Goal: Use online tool/utility: Utilize a website feature to perform a specific function

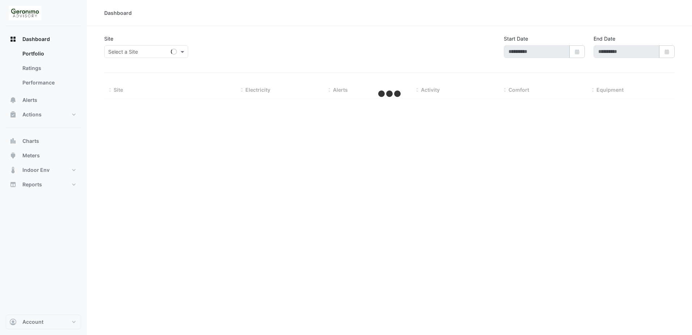
type input "**********"
select select "**"
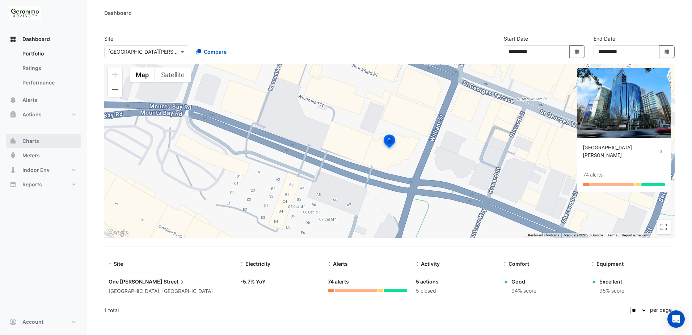
click at [42, 141] on button "Charts" at bounding box center [43, 141] width 75 height 14
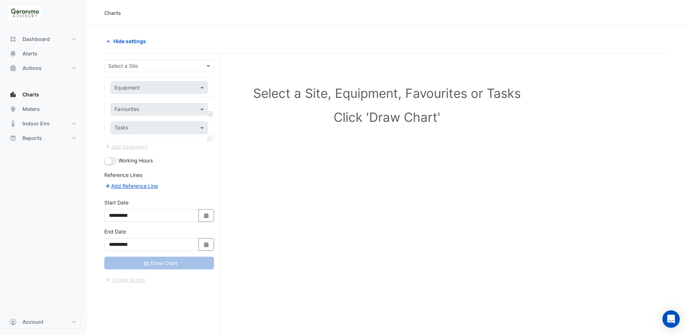
click at [145, 68] on input "text" at bounding box center [151, 66] width 87 height 8
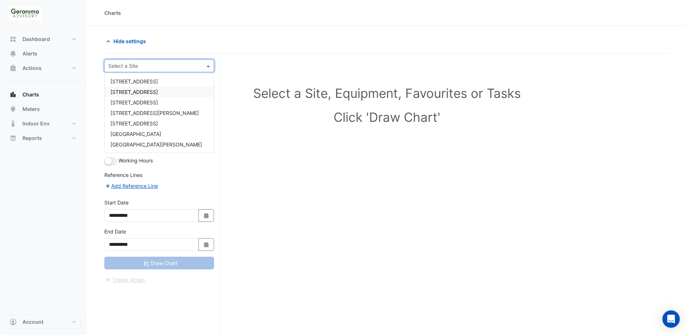
click at [132, 94] on span "[STREET_ADDRESS]" at bounding box center [133, 92] width 47 height 6
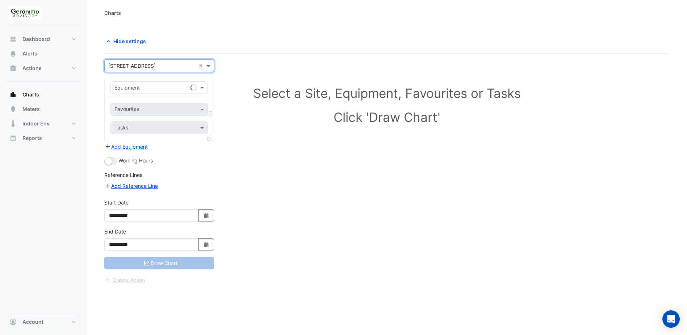
click at [140, 88] on input "text" at bounding box center [151, 88] width 75 height 8
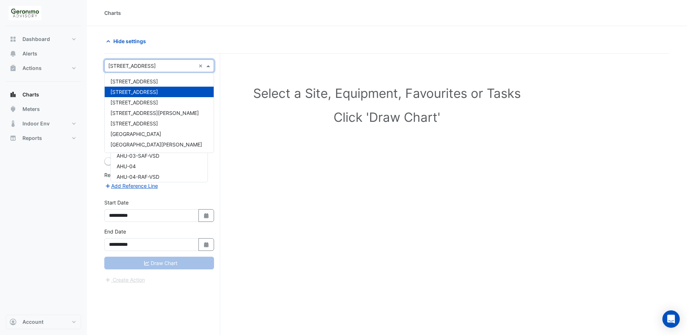
click at [140, 64] on input "text" at bounding box center [151, 66] width 87 height 8
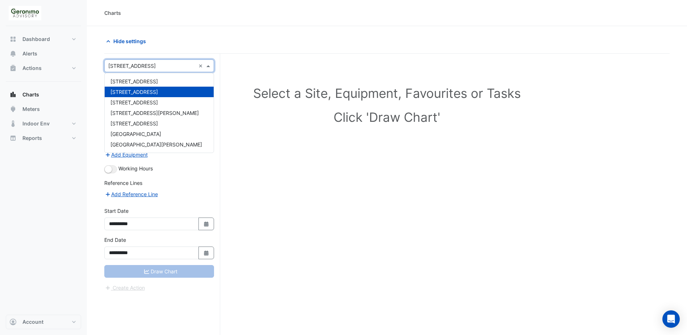
click at [151, 46] on div "Hide settings" at bounding box center [243, 41] width 287 height 13
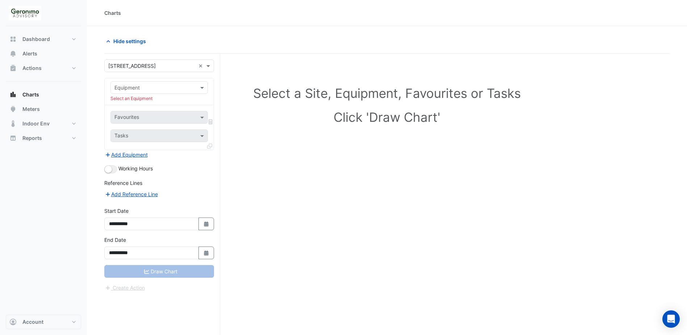
click at [135, 85] on input "text" at bounding box center [151, 88] width 75 height 8
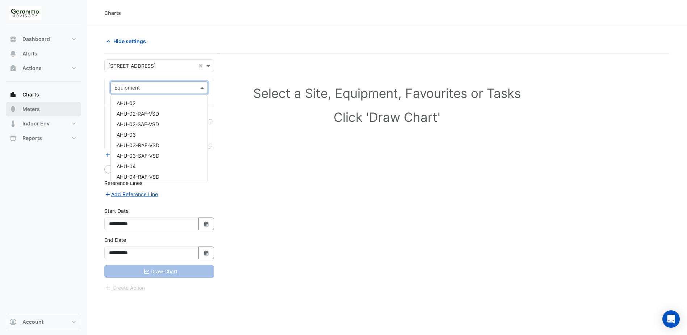
click at [43, 106] on button "Meters" at bounding box center [43, 109] width 75 height 14
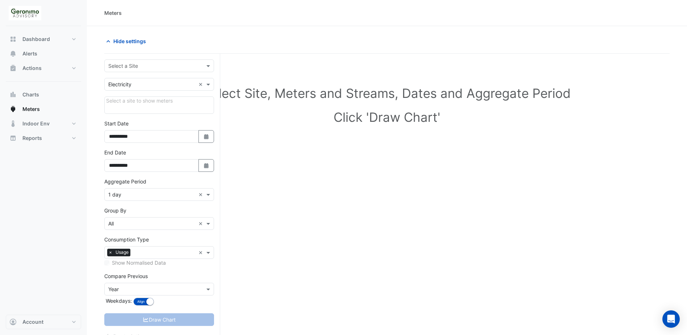
click at [157, 65] on input "text" at bounding box center [151, 66] width 87 height 8
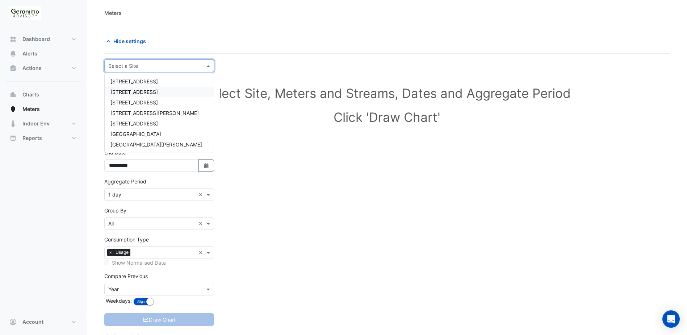
click at [150, 92] on span "[STREET_ADDRESS]" at bounding box center [133, 92] width 47 height 6
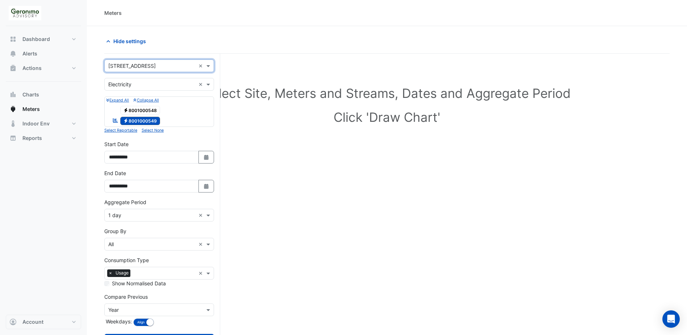
click at [151, 107] on span "Electricity 8001000548" at bounding box center [140, 110] width 40 height 9
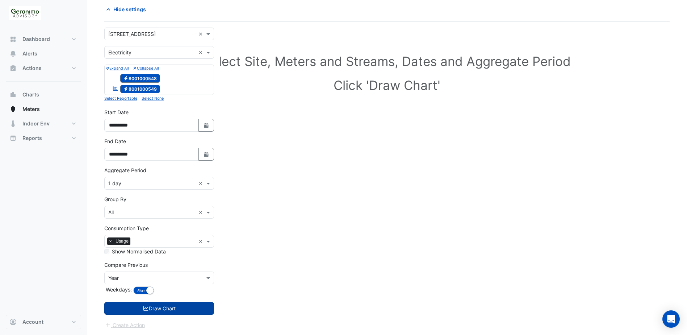
click at [159, 306] on button "Draw Chart" at bounding box center [159, 308] width 110 height 13
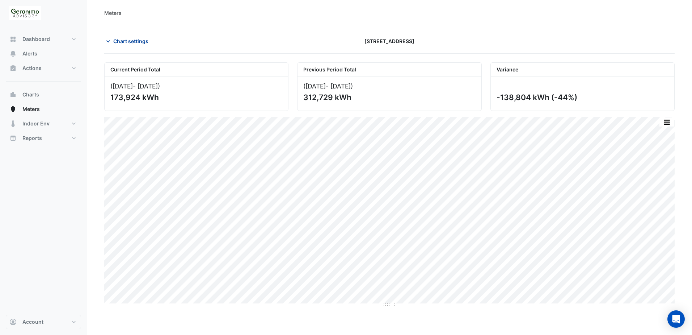
click at [109, 39] on icon "button" at bounding box center [108, 41] width 7 height 7
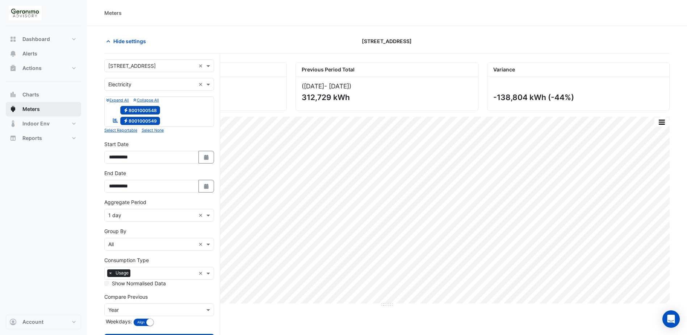
click at [35, 106] on span "Meters" at bounding box center [30, 108] width 17 height 7
